Goal: Information Seeking & Learning: Learn about a topic

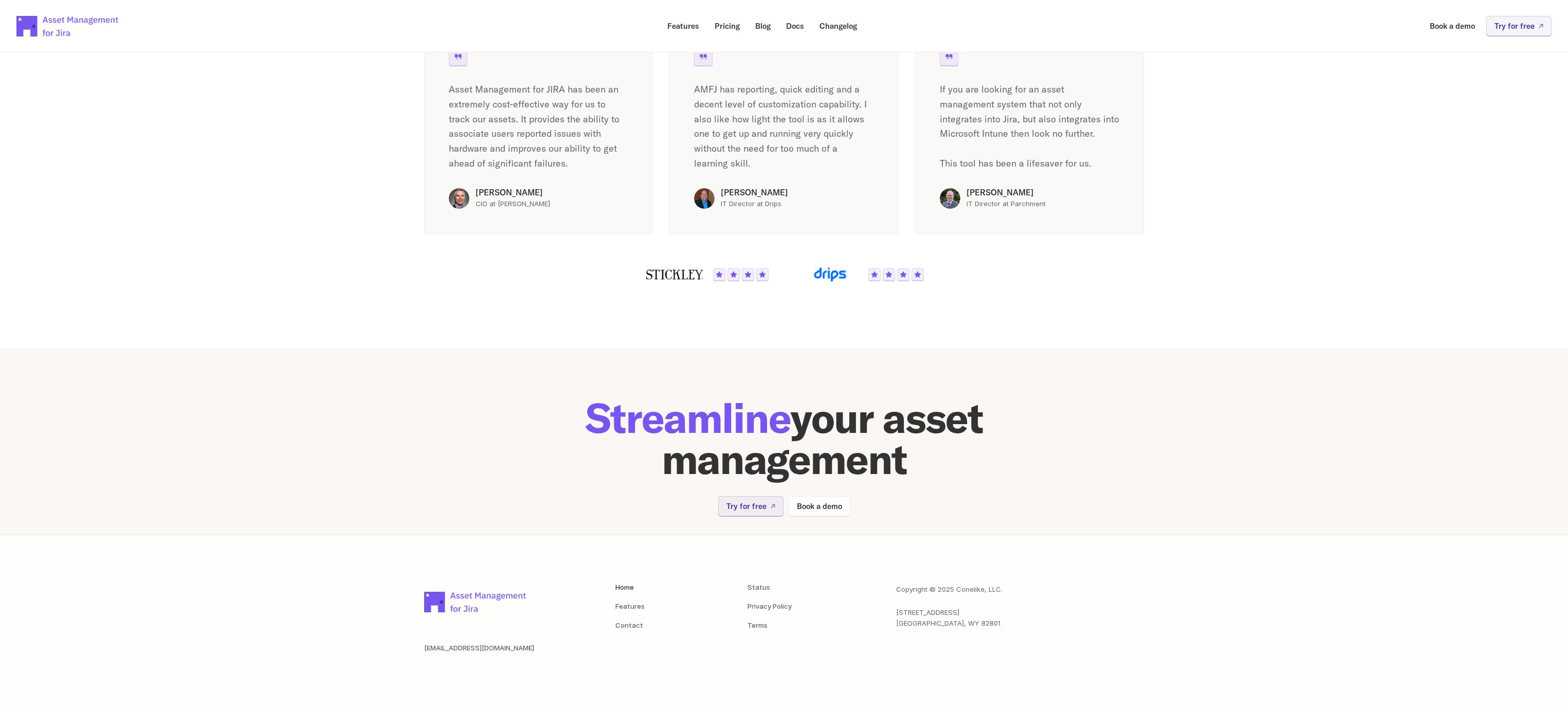
scroll to position [1802, 0]
click at [305, 385] on section "Streamline your asset management Try for free Book a demo" at bounding box center [784, 441] width 1568 height 187
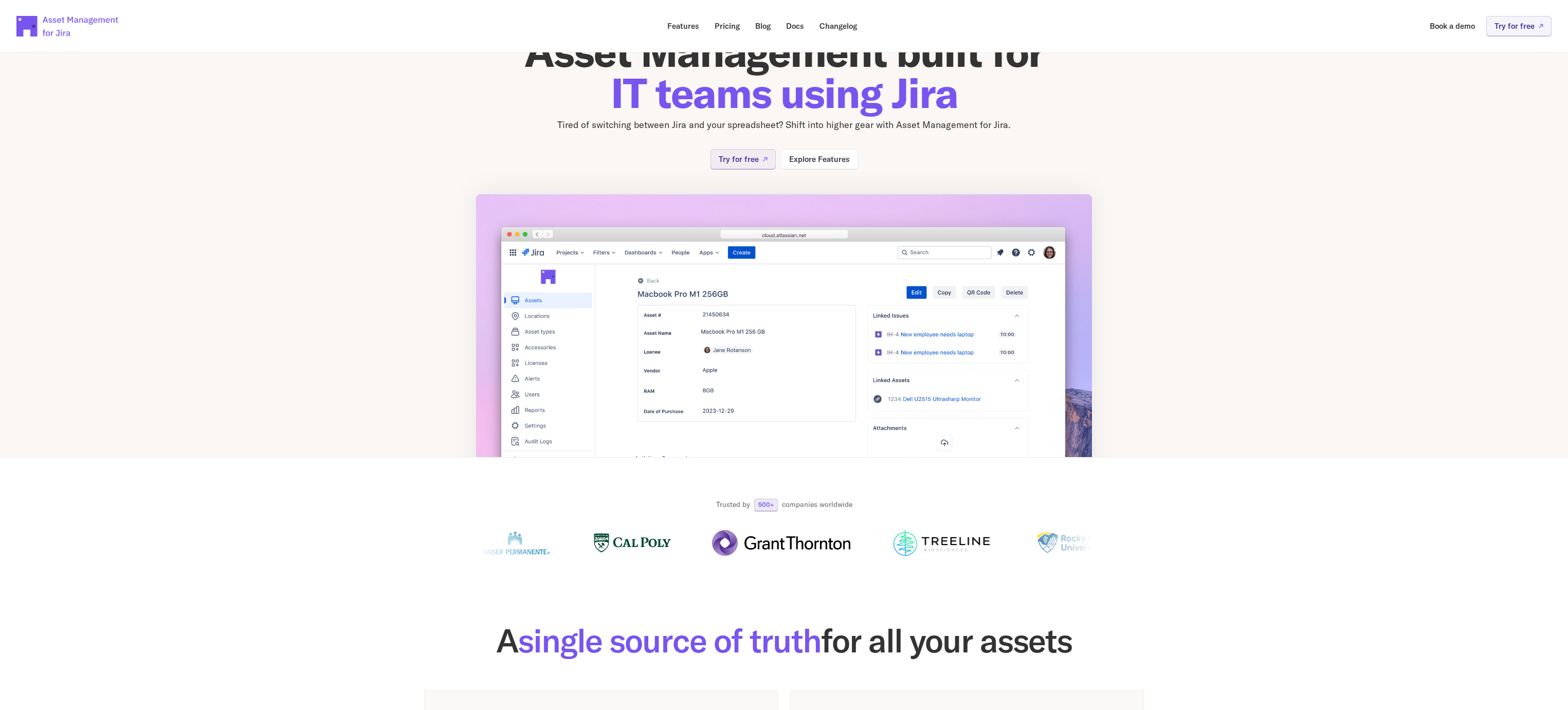
scroll to position [0, 0]
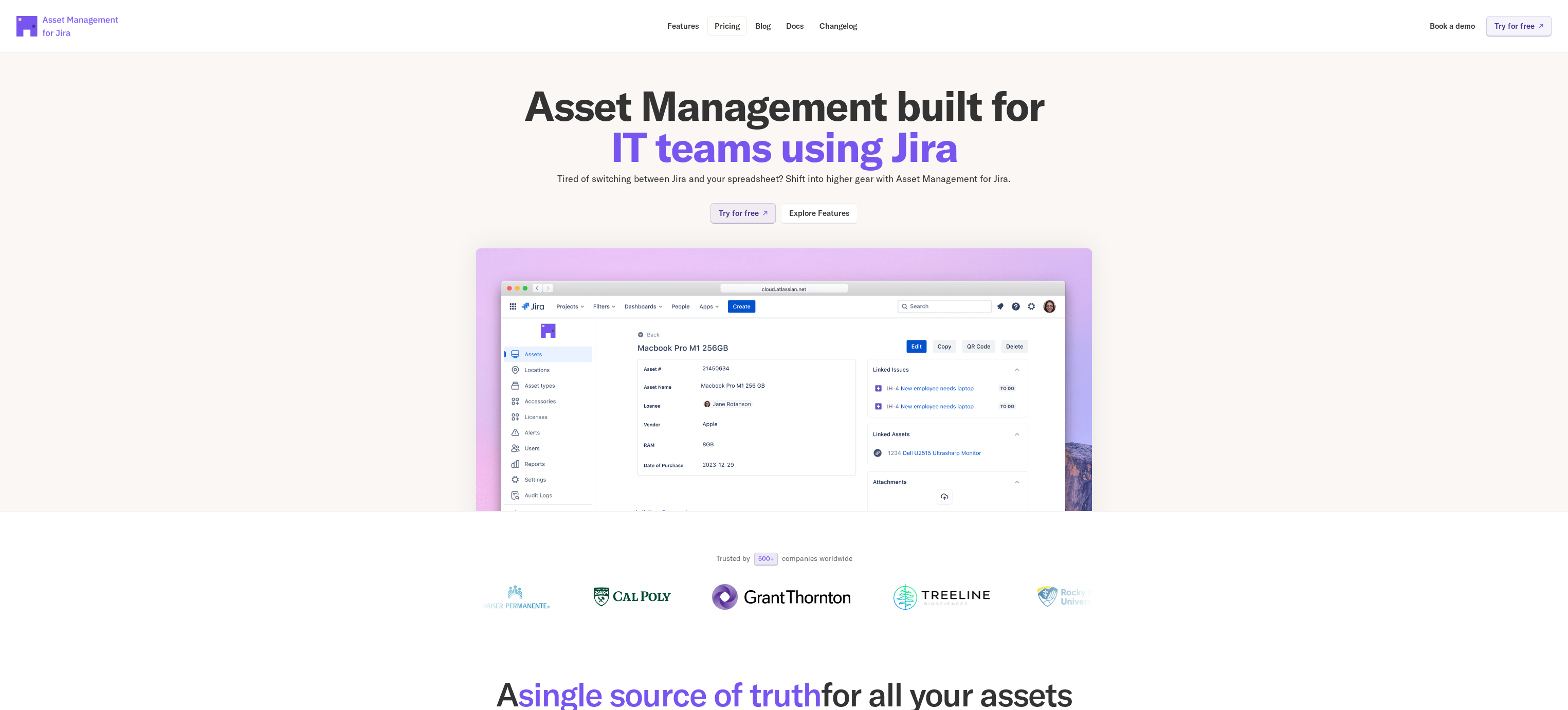
click at [730, 27] on p "Pricing" at bounding box center [727, 26] width 25 height 8
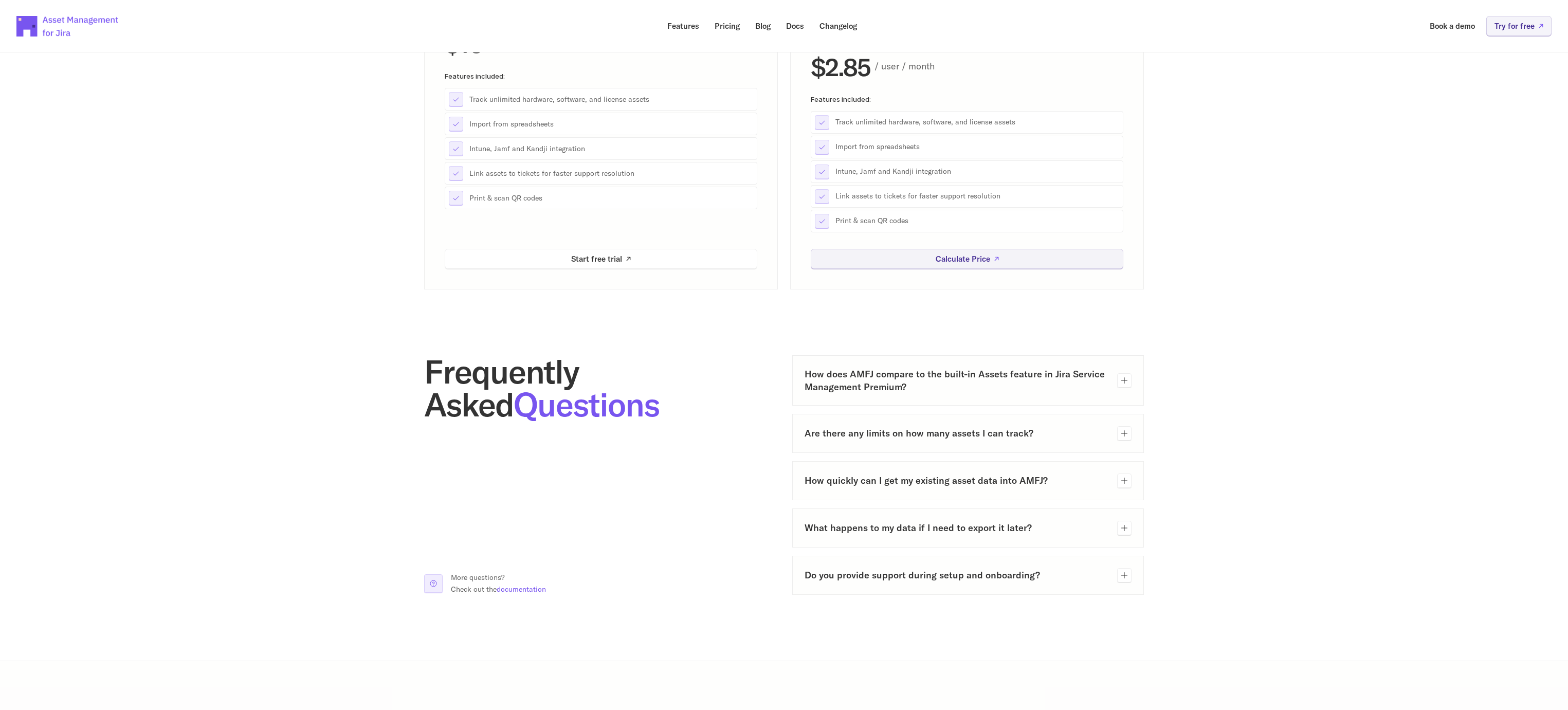
scroll to position [200, 0]
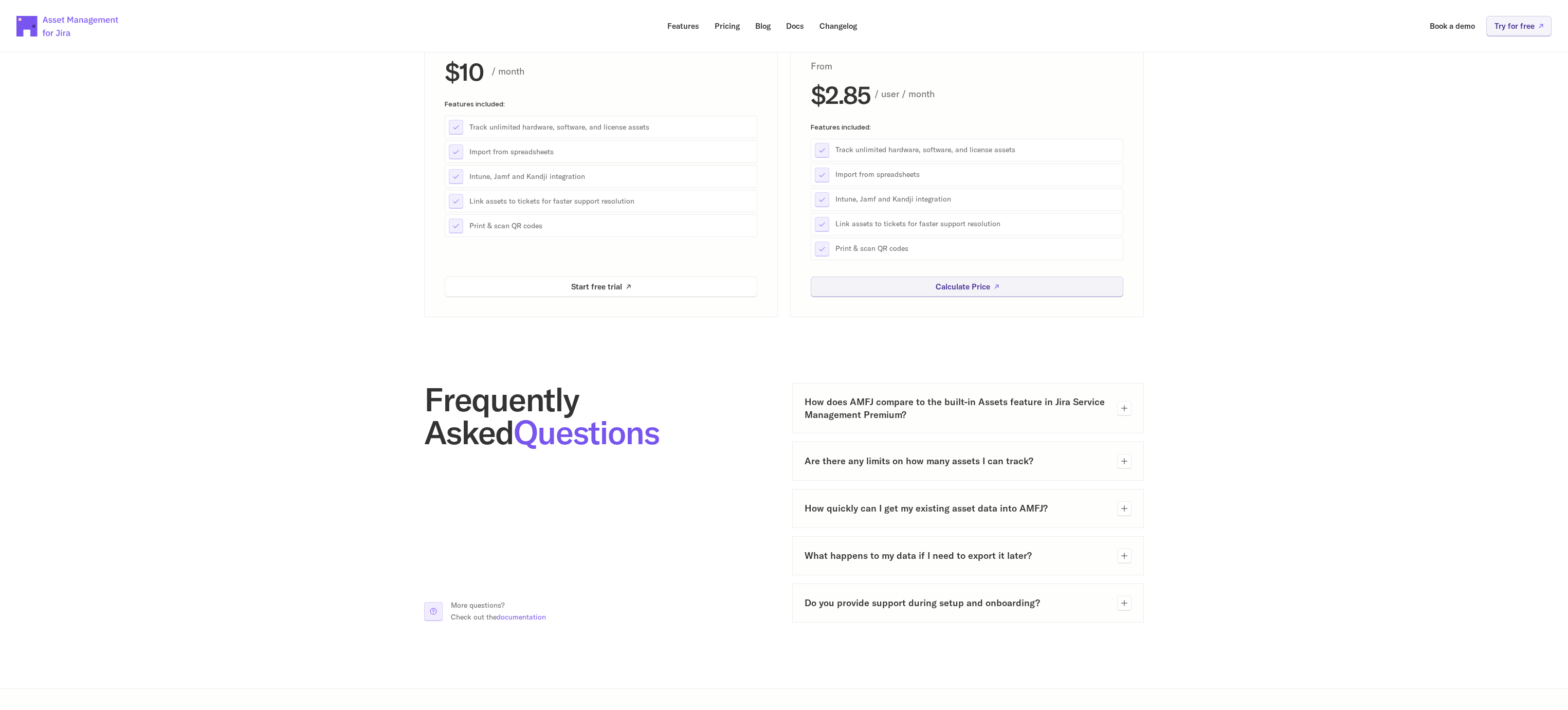
click at [1122, 464] on icon at bounding box center [1124, 462] width 9 height 9
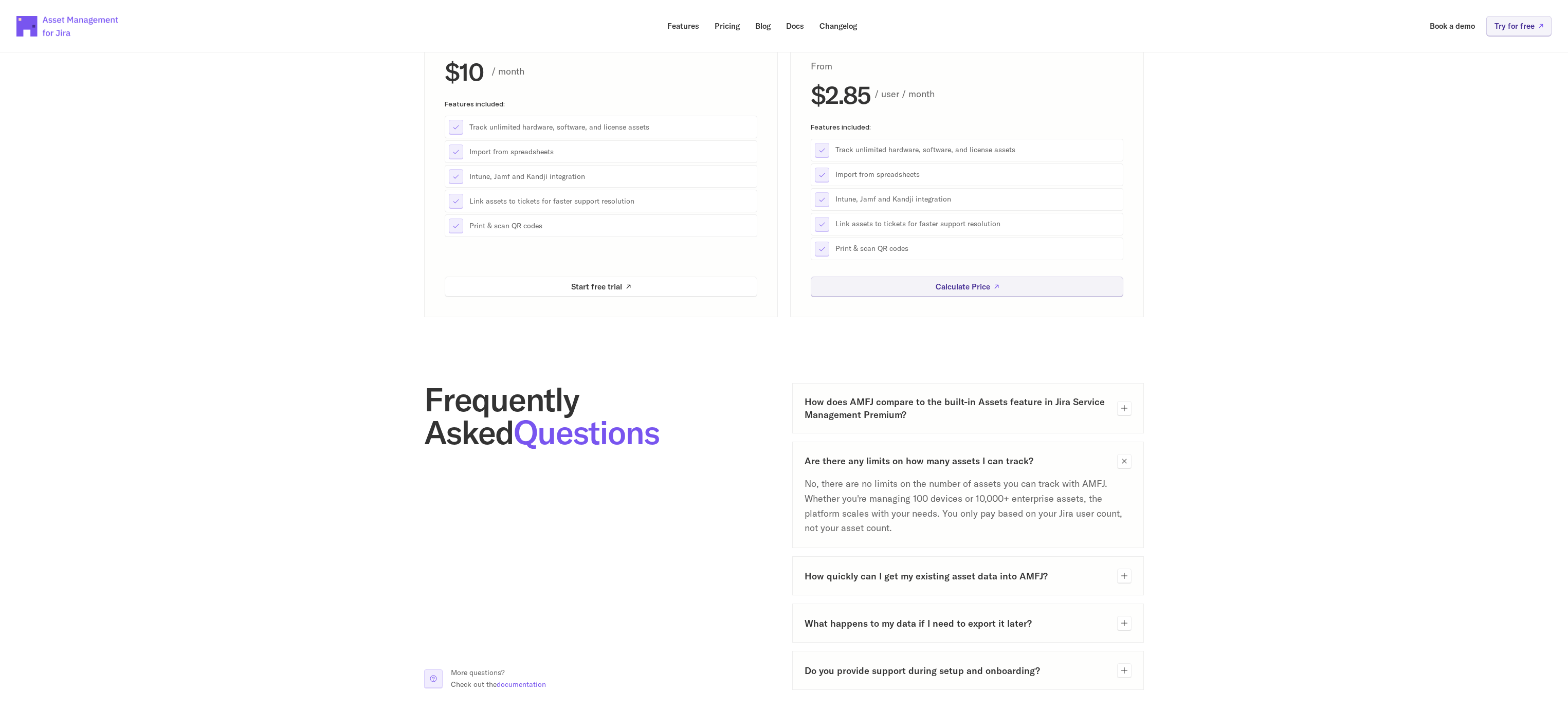
click at [1122, 464] on icon at bounding box center [1124, 461] width 12 height 12
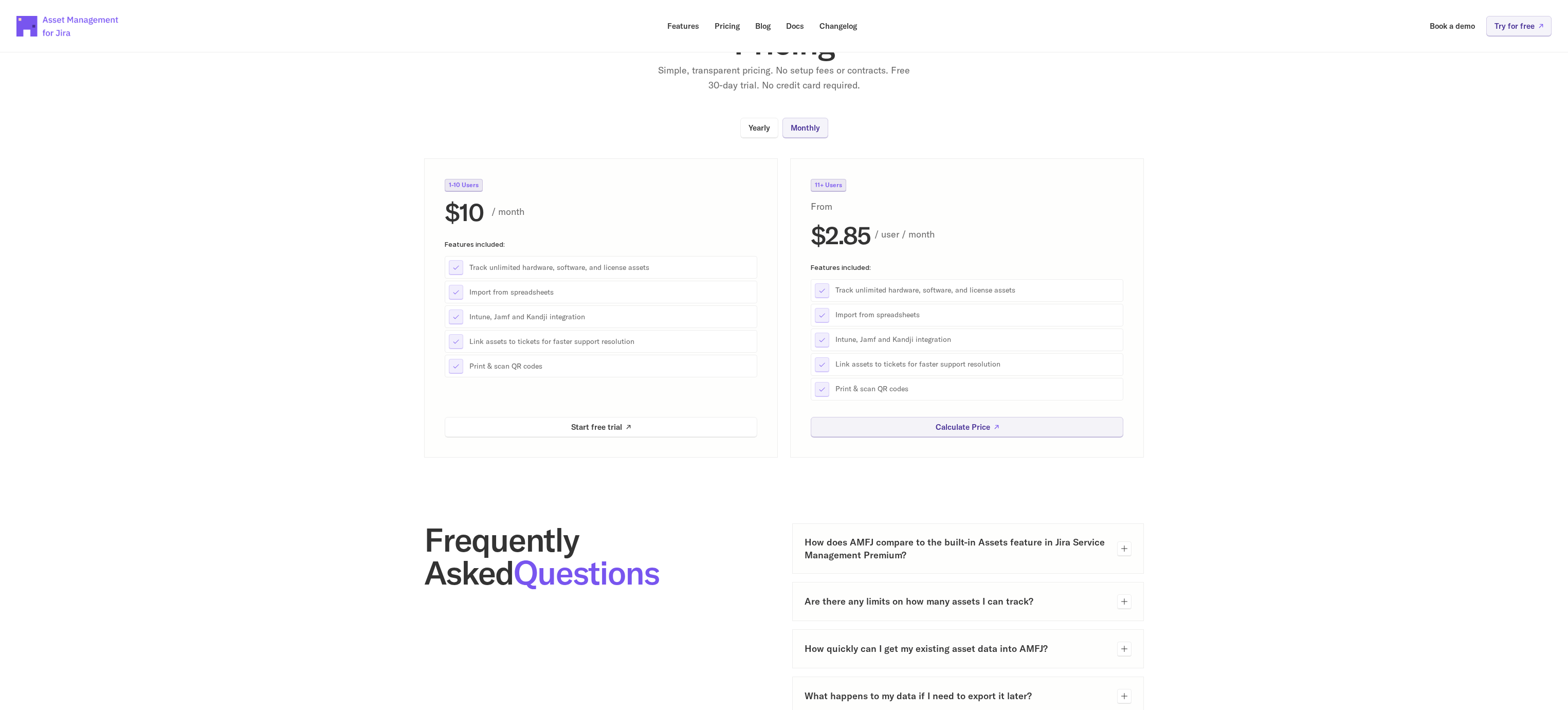
scroll to position [45, 0]
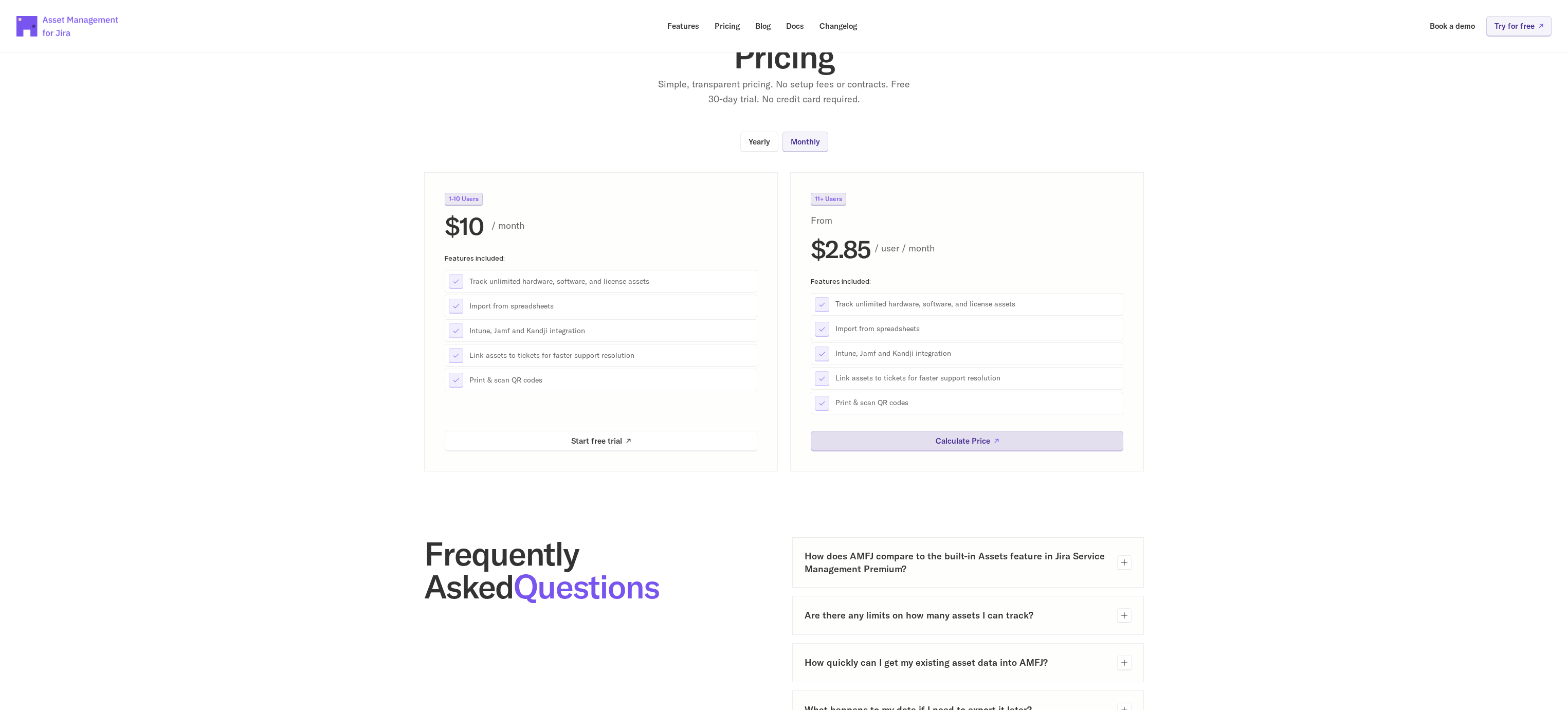
click at [1015, 437] on link "Calculate Price" at bounding box center [967, 441] width 313 height 20
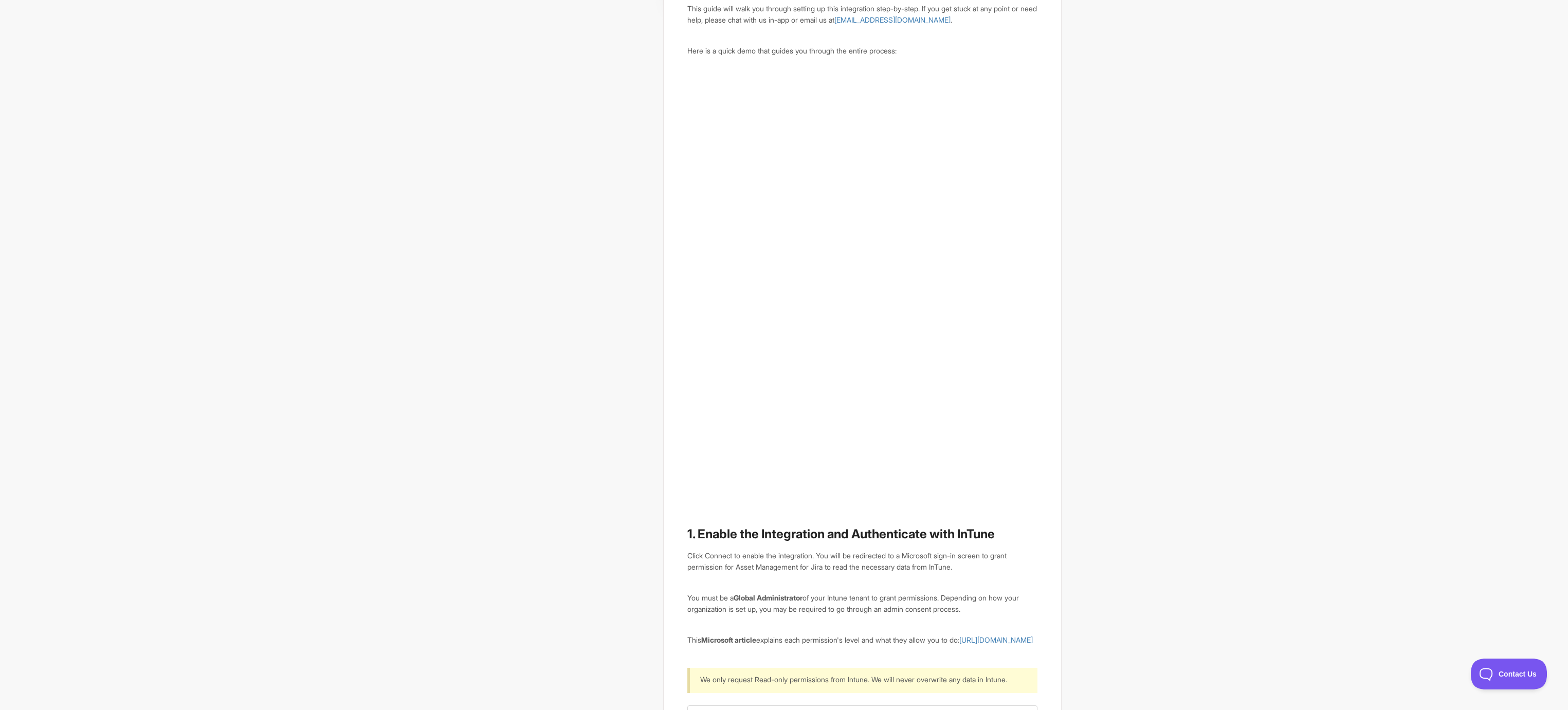
scroll to position [360, 0]
